Goal: Task Accomplishment & Management: Manage account settings

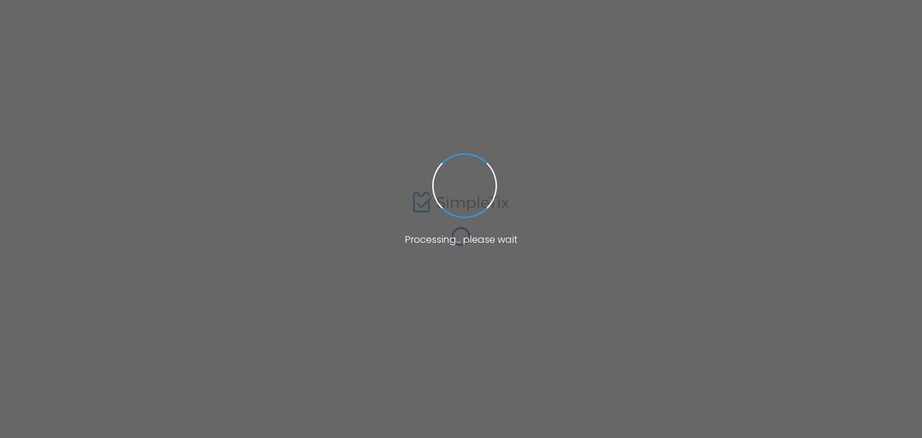
type input "[URL][DOMAIN_NAME][US_STATE]"
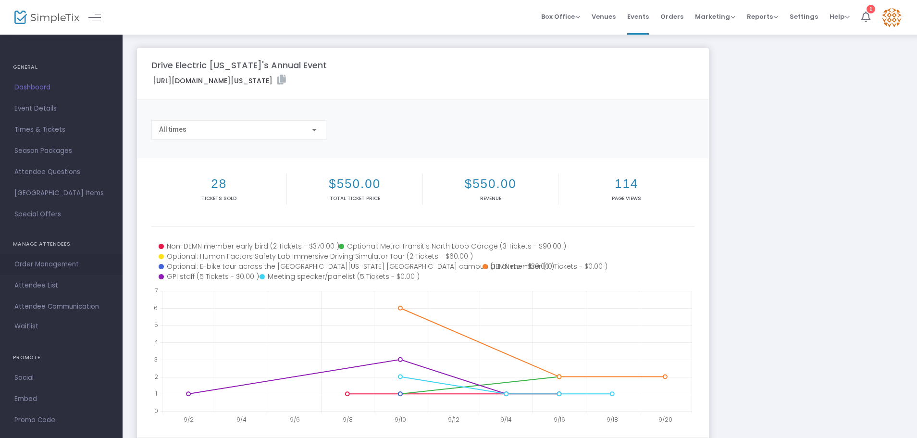
click at [54, 260] on span "Order Management" at bounding box center [61, 264] width 94 height 12
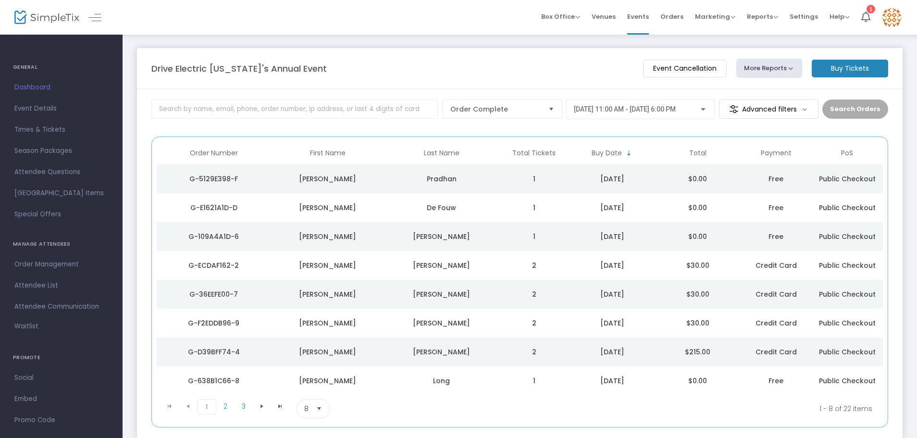
click at [445, 180] on div "Pradhan" at bounding box center [441, 179] width 109 height 10
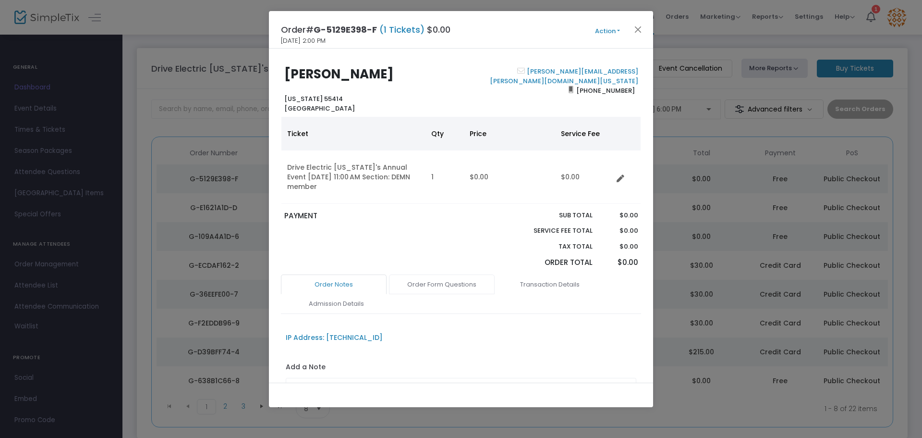
click at [465, 284] on link "Order Form Questions" at bounding box center [442, 284] width 106 height 20
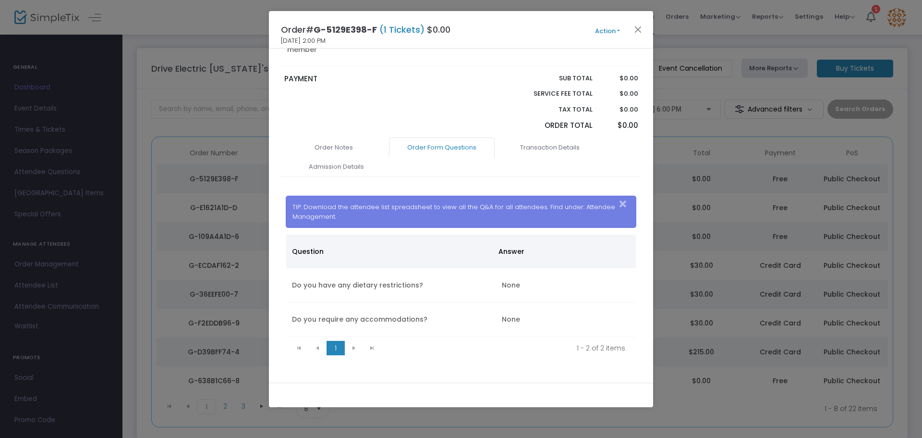
scroll to position [147, 0]
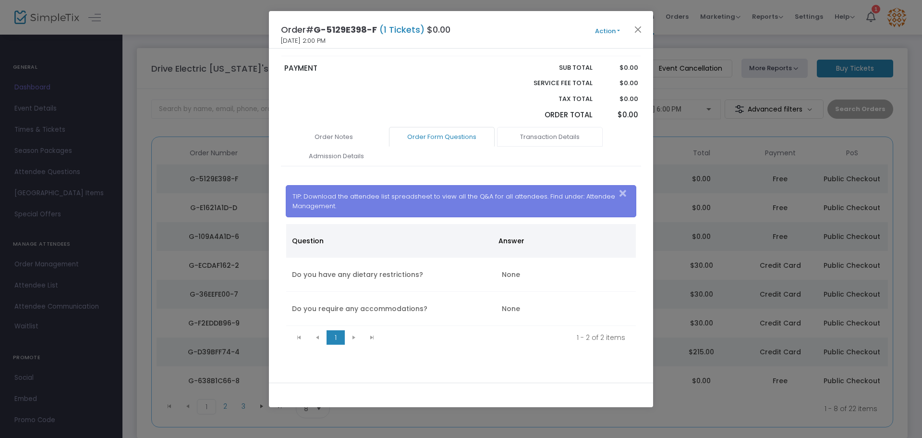
click at [563, 132] on link "Transaction Details" at bounding box center [550, 137] width 106 height 20
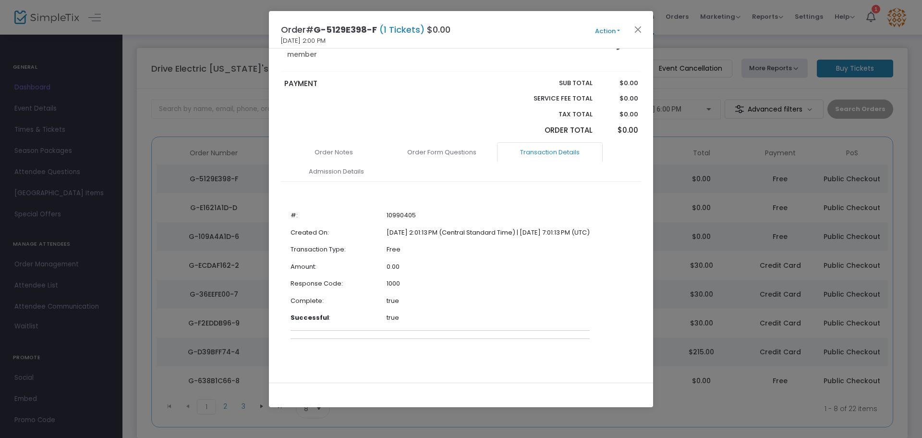
scroll to position [132, 0]
click at [341, 154] on link "Order Notes" at bounding box center [334, 152] width 106 height 20
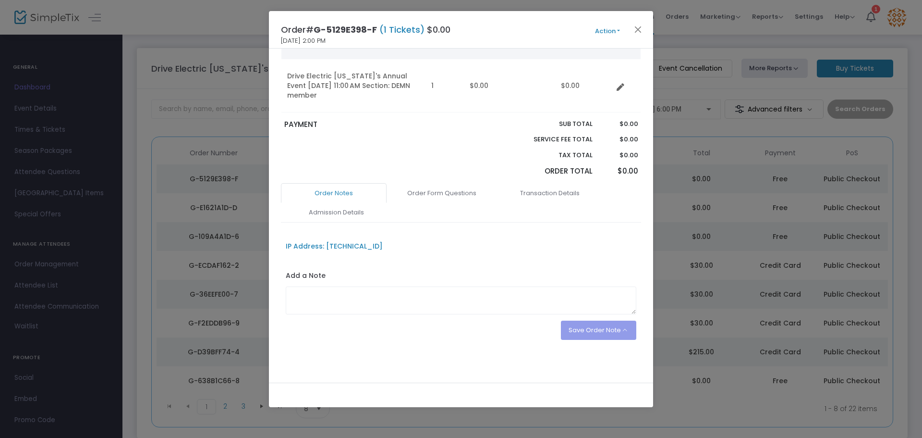
scroll to position [91, 0]
click at [340, 213] on link "Admission Details" at bounding box center [336, 212] width 106 height 20
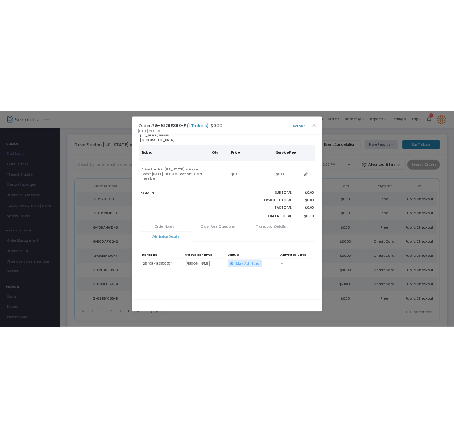
scroll to position [52, 0]
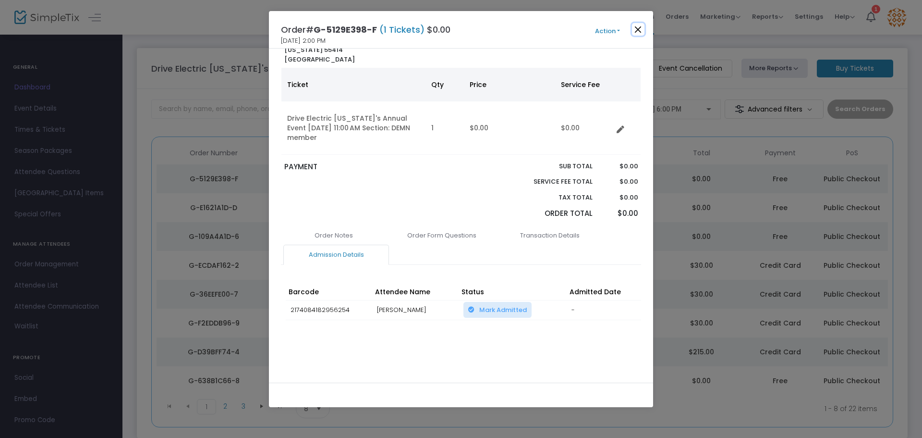
click at [638, 28] on button "Close" at bounding box center [638, 29] width 12 height 12
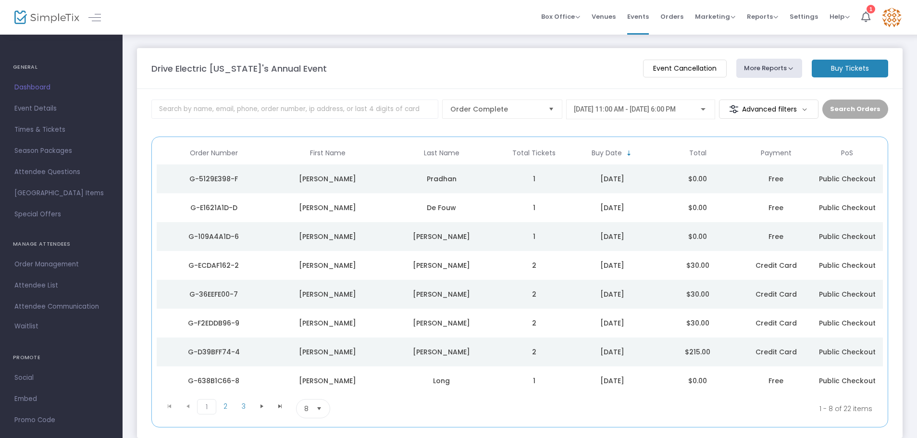
click at [438, 182] on div "Pradhan" at bounding box center [441, 179] width 109 height 10
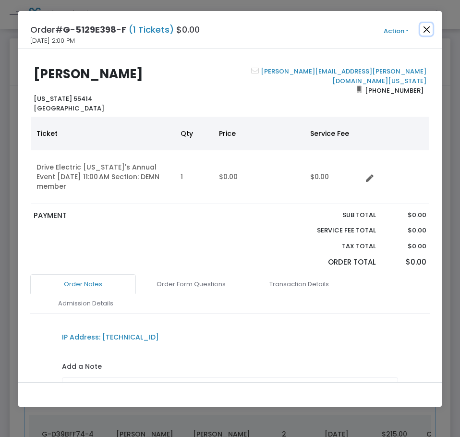
click at [425, 30] on button "Close" at bounding box center [426, 29] width 12 height 12
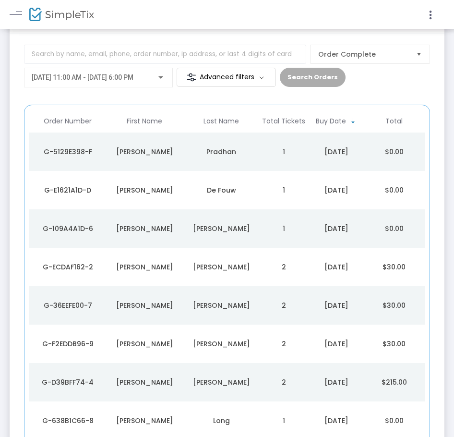
scroll to position [55, 0]
